Goal: Contribute content: Contribute content

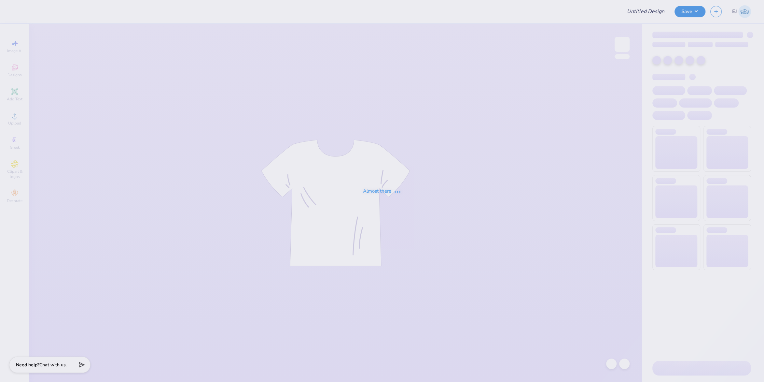
type input "Kappa Sigma GS Parents Weekend Tee"
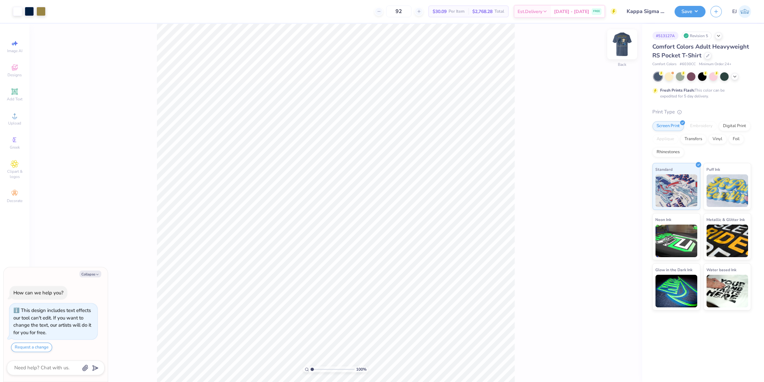
click at [620, 45] on img at bounding box center [622, 44] width 26 height 26
click at [23, 121] on div "Upload" at bounding box center [14, 118] width 23 height 19
click at [13, 121] on span "Upload" at bounding box center [14, 122] width 13 height 5
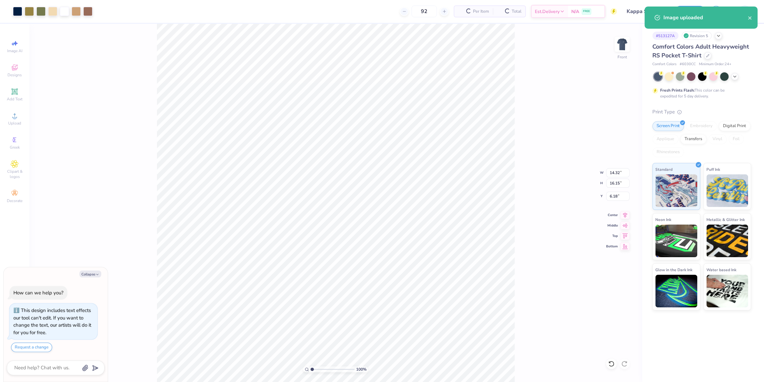
type textarea "x"
click at [615, 174] on input "14.32" at bounding box center [617, 172] width 23 height 9
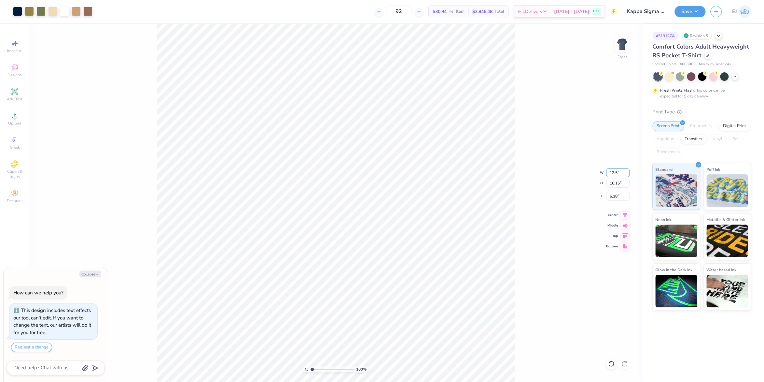
type input "12.5"
type textarea "x"
type input "12.50"
type input "14.09"
type input "3"
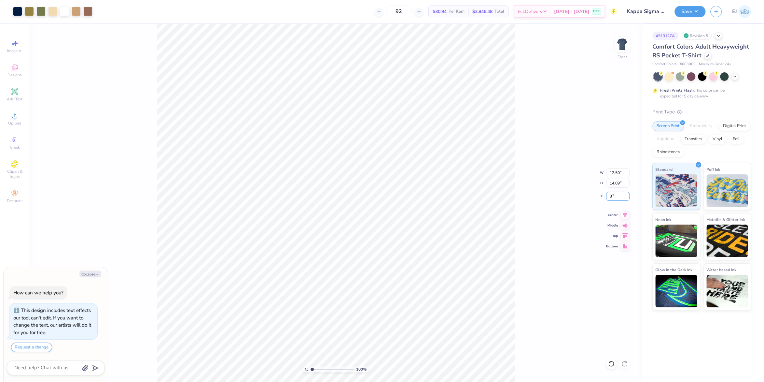
type textarea "x"
type input "3.00"
click at [186, 19] on div "Art colors 92 $30.94 Per Item $2,846.48 Total Est. Delivery [DATE] - [DATE] FRE…" at bounding box center [382, 191] width 764 height 382
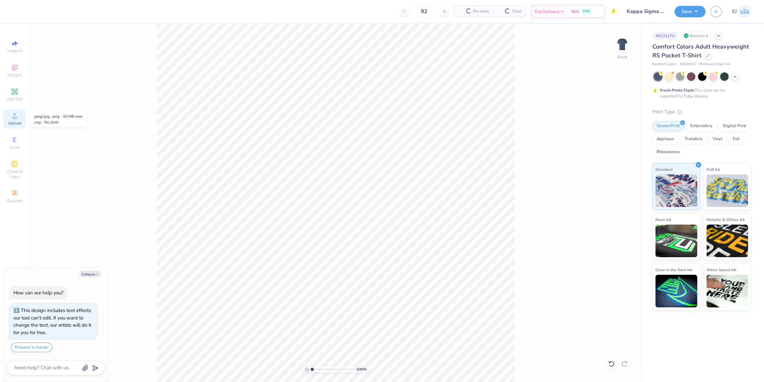
click at [13, 119] on icon at bounding box center [15, 116] width 8 height 8
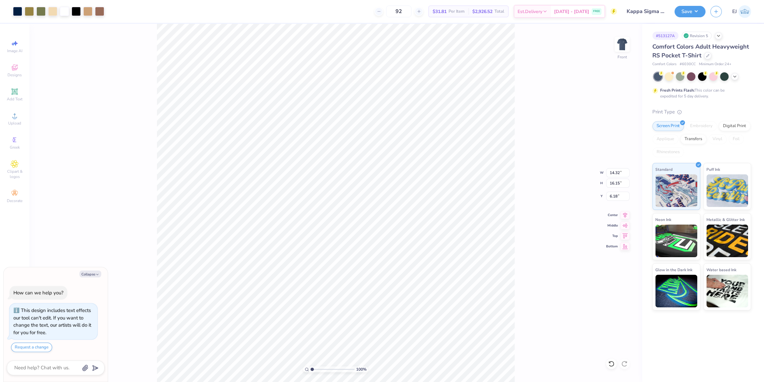
type textarea "x"
click at [619, 174] on input "14.32" at bounding box center [617, 172] width 23 height 9
type input "12.5"
type textarea "x"
type input "12.50"
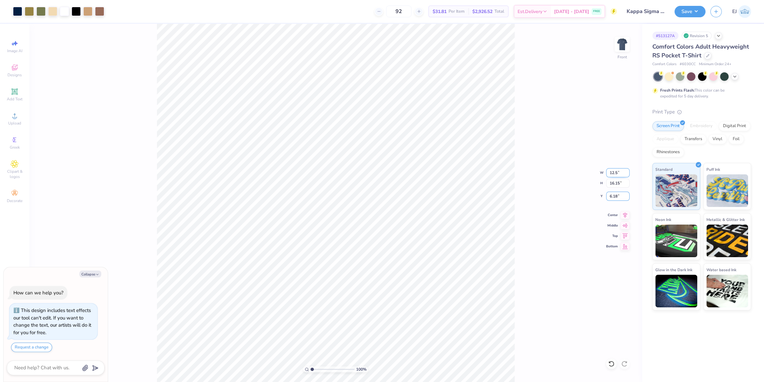
type input "14.09"
type input "3"
type textarea "x"
type input "3.00"
drag, startPoint x: 79, startPoint y: 10, endPoint x: 77, endPoint y: 16, distance: 6.2
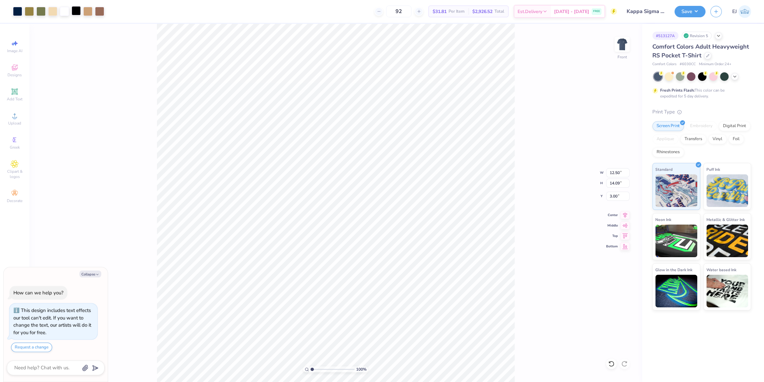
click at [79, 10] on div at bounding box center [76, 10] width 9 height 9
type textarea "x"
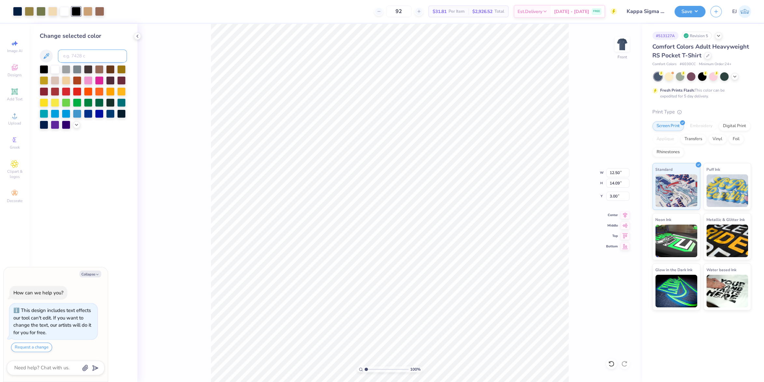
click at [69, 61] on input at bounding box center [92, 55] width 69 height 13
type input "296"
type textarea "x"
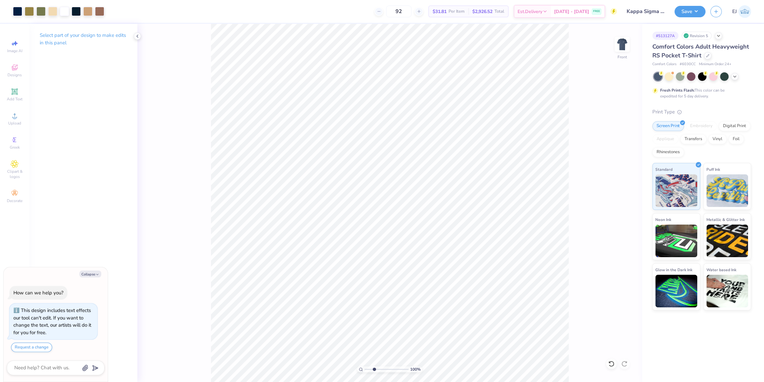
click at [374, 370] on input "range" at bounding box center [387, 369] width 44 height 6
drag, startPoint x: 378, startPoint y: 369, endPoint x: 331, endPoint y: 367, distance: 46.9
type input "1"
click at [365, 367] on input "range" at bounding box center [387, 369] width 44 height 6
click at [693, 9] on button "Save" at bounding box center [690, 10] width 31 height 11
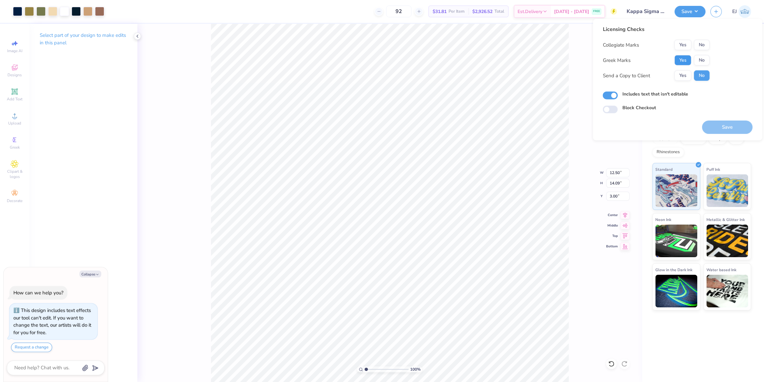
click at [683, 61] on button "Yes" at bounding box center [682, 60] width 17 height 10
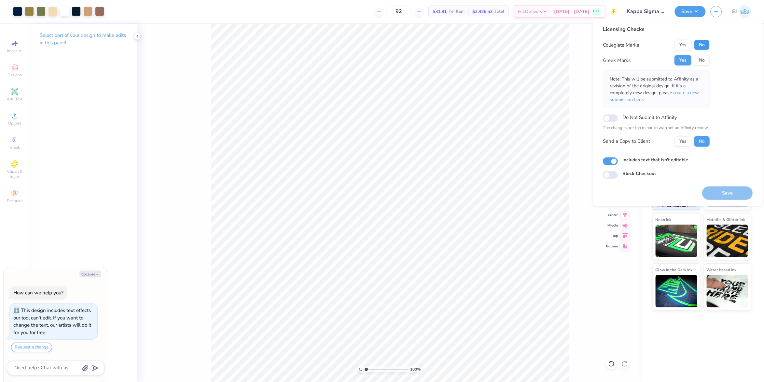
click at [701, 47] on button "No" at bounding box center [702, 45] width 16 height 10
click at [681, 41] on button "Yes" at bounding box center [682, 45] width 17 height 10
click at [707, 45] on button "No" at bounding box center [702, 45] width 16 height 10
click at [727, 191] on button "Save" at bounding box center [727, 192] width 50 height 13
type textarea "x"
